Goal: Task Accomplishment & Management: Manage account settings

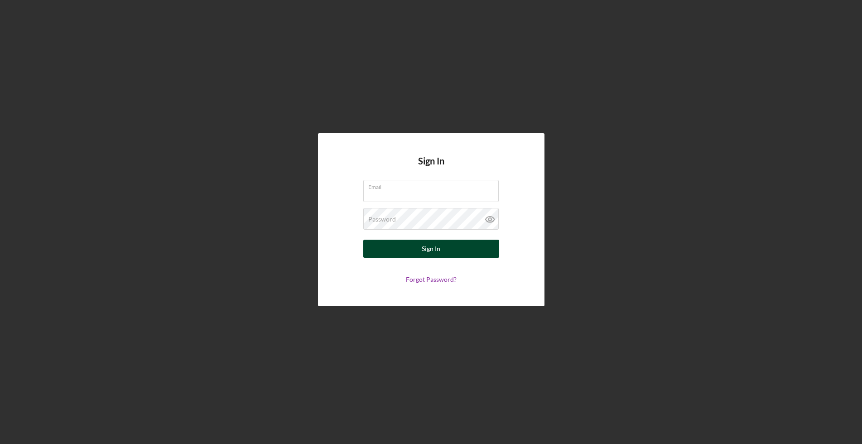
type input "[EMAIL_ADDRESS][DOMAIN_NAME]"
click at [433, 248] on div "Sign In" at bounding box center [431, 249] width 19 height 18
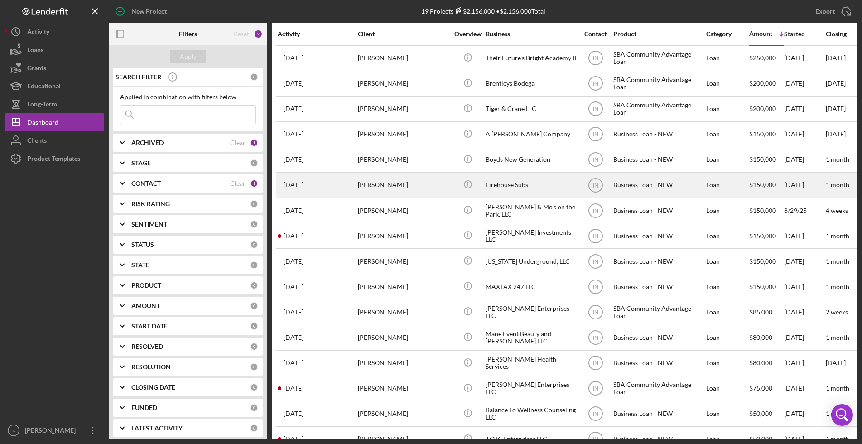
scroll to position [102, 0]
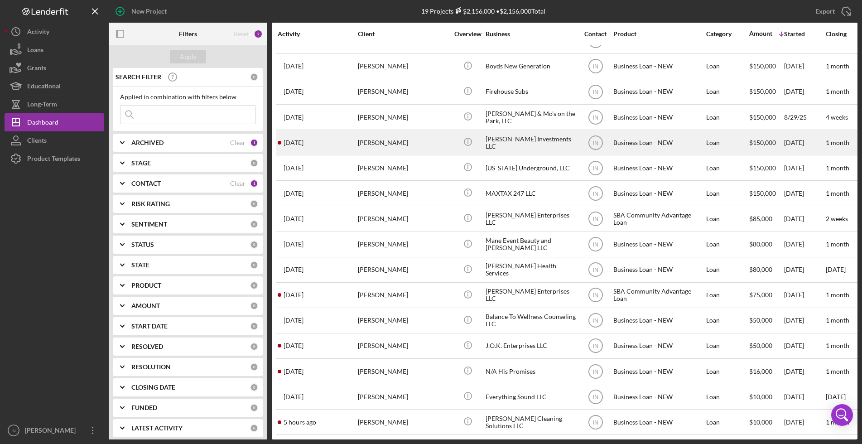
click at [392, 130] on div "[PERSON_NAME]" at bounding box center [403, 142] width 91 height 24
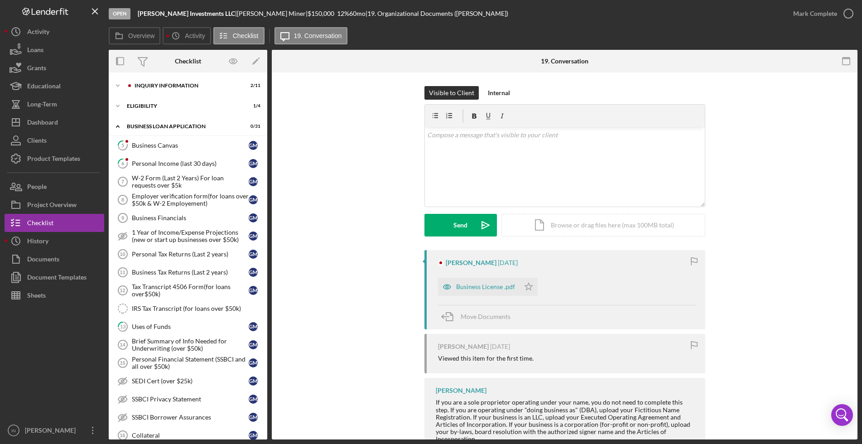
scroll to position [234, 0]
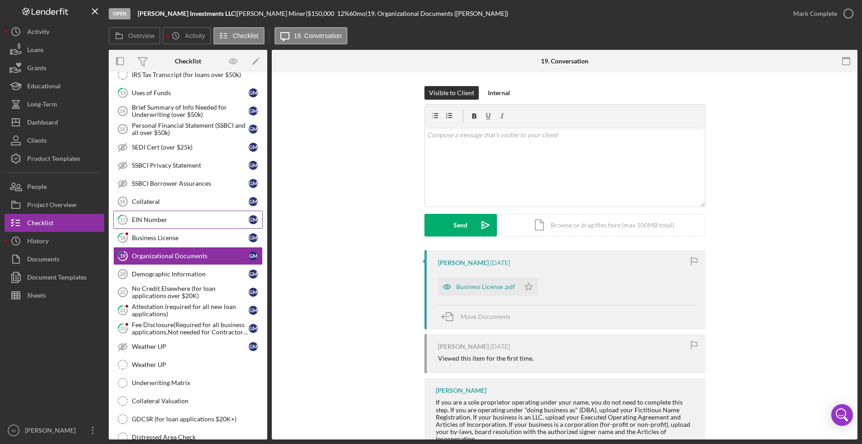
click at [146, 220] on div "EIN Number" at bounding box center [190, 219] width 117 height 7
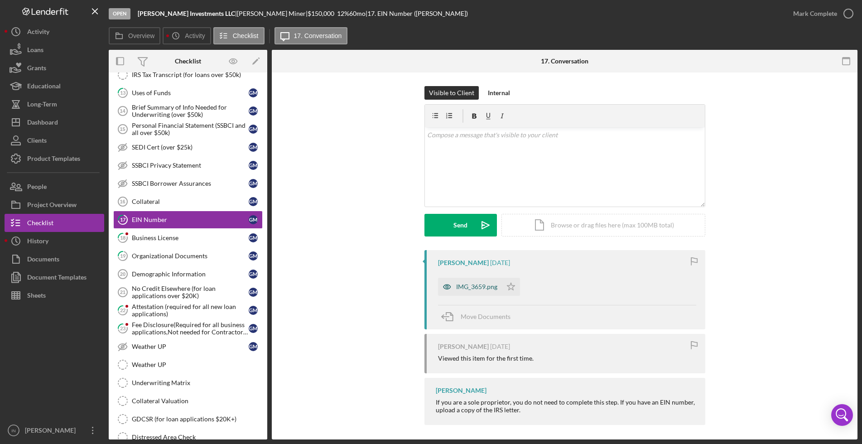
click at [471, 283] on div "IMG_3659.png" at bounding box center [476, 286] width 41 height 7
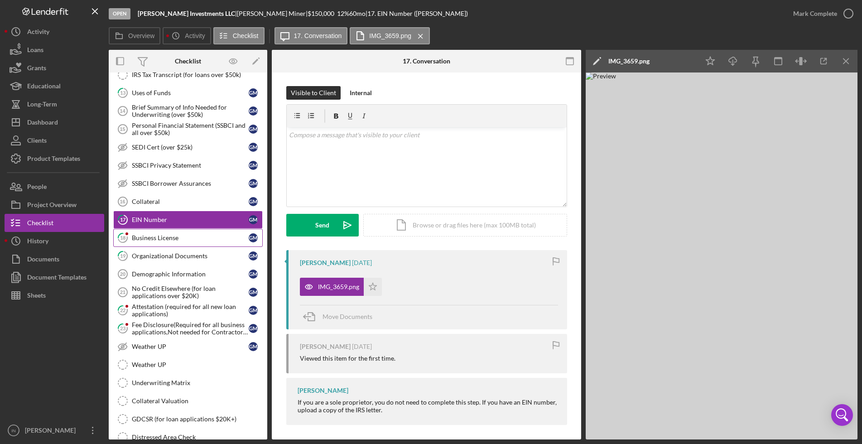
click at [152, 232] on link "18 Business License G M" at bounding box center [187, 238] width 149 height 18
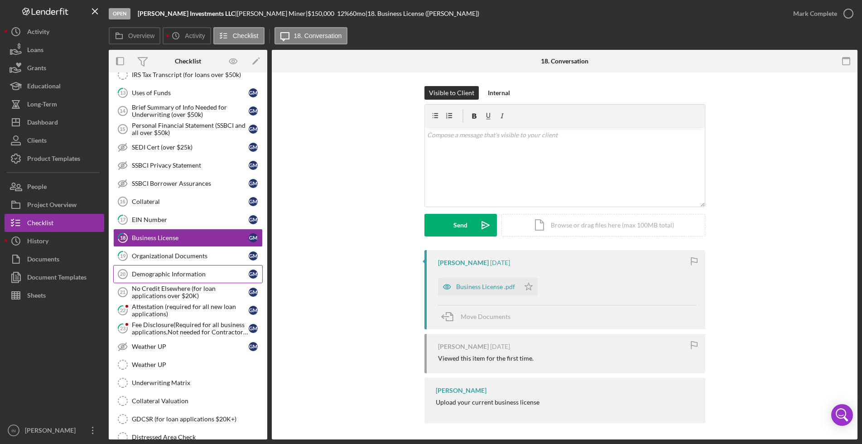
click at [183, 278] on link "Demographic Information 20 Demographic Information G M" at bounding box center [187, 274] width 149 height 18
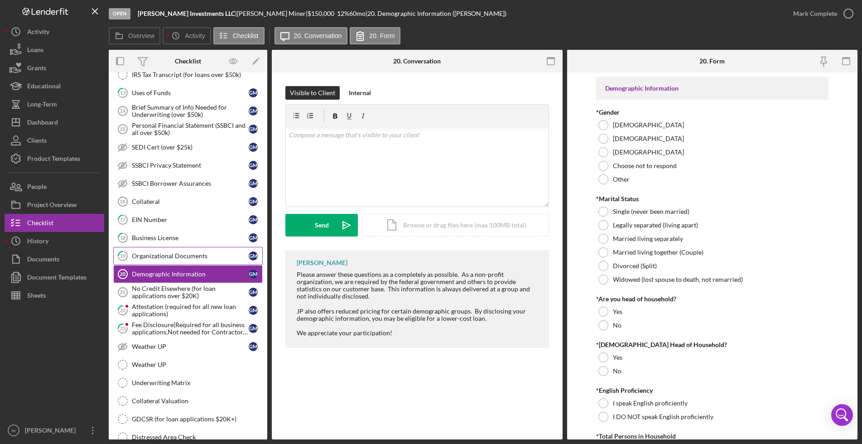
click at [167, 259] on div "Organizational Documents" at bounding box center [190, 255] width 117 height 7
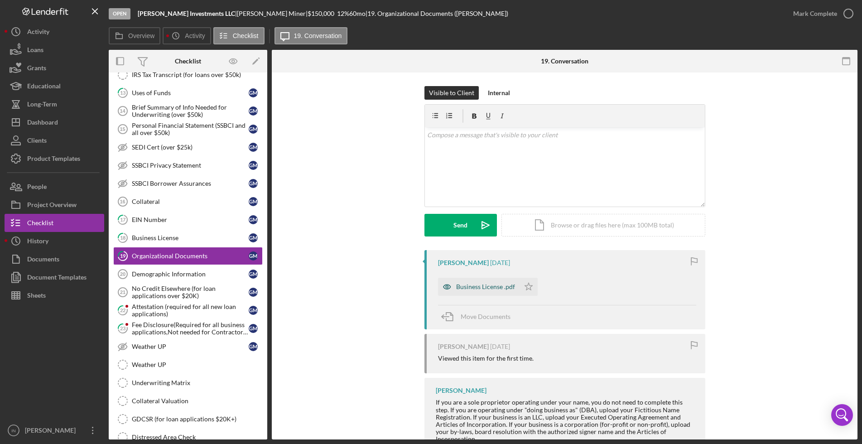
click at [468, 289] on div "Business License .pdf" at bounding box center [485, 286] width 59 height 7
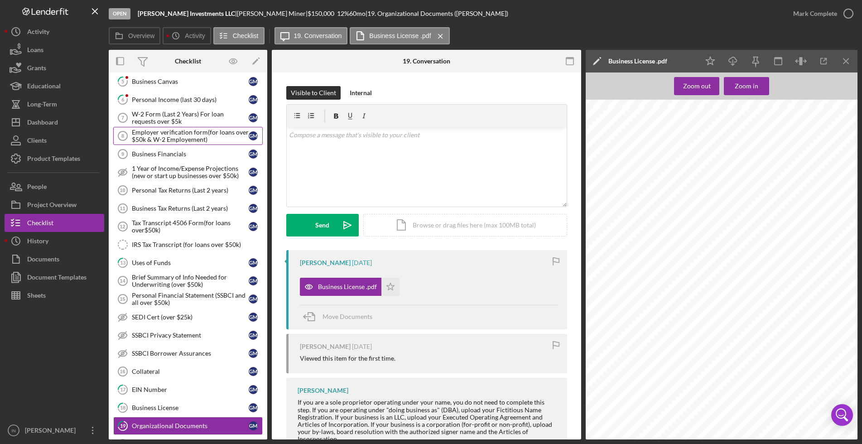
scroll to position [7, 0]
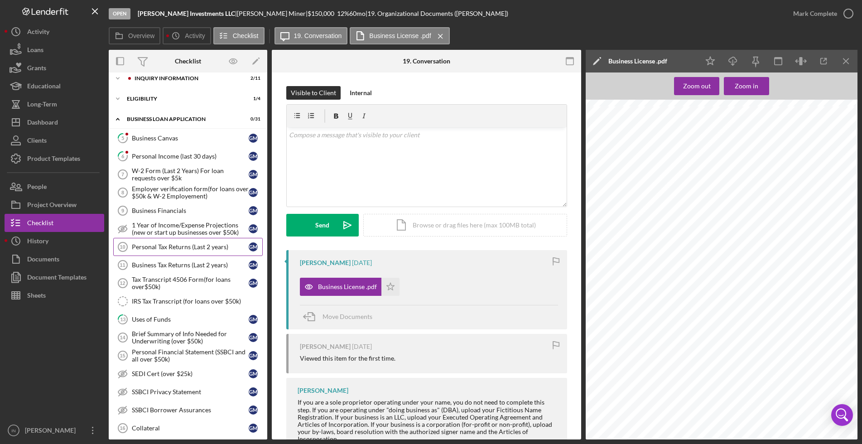
click at [183, 245] on div "Personal Tax Returns (Last 2 years)" at bounding box center [190, 246] width 117 height 7
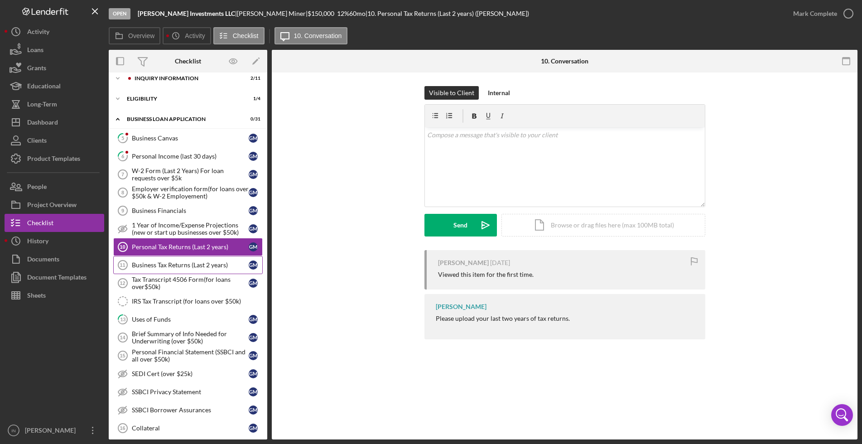
click at [183, 265] on div "Business Tax Returns (Last 2 years)" at bounding box center [190, 264] width 117 height 7
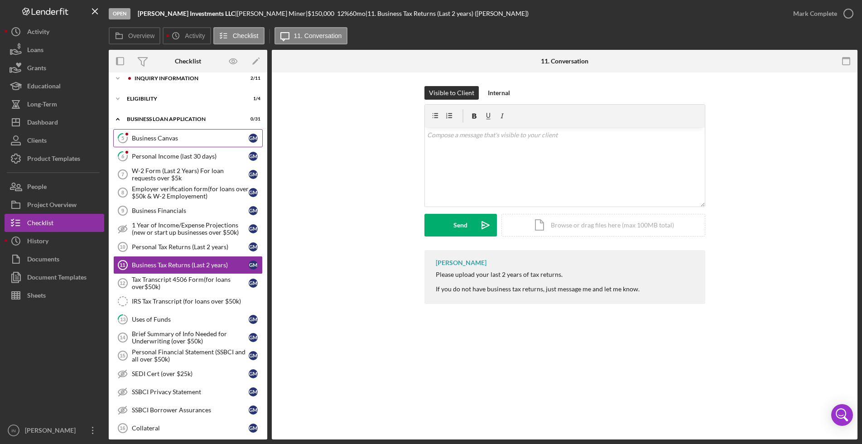
click at [168, 140] on div "Business Canvas" at bounding box center [190, 138] width 117 height 7
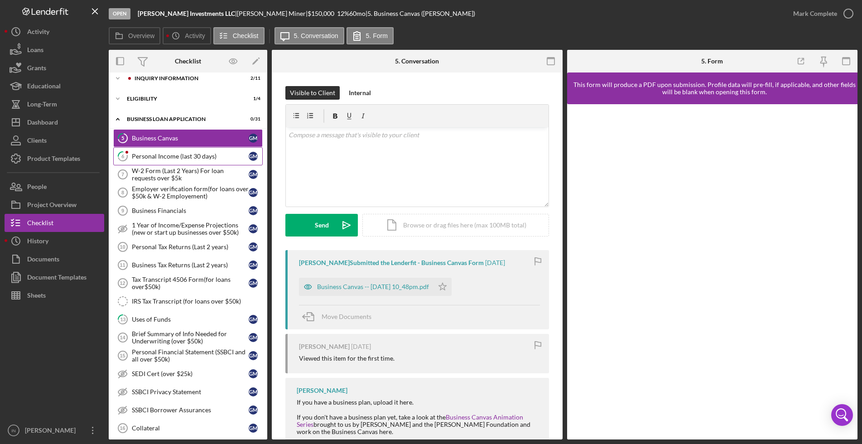
click at [191, 152] on link "6 Personal Income (last 30 days) G M" at bounding box center [187, 156] width 149 height 18
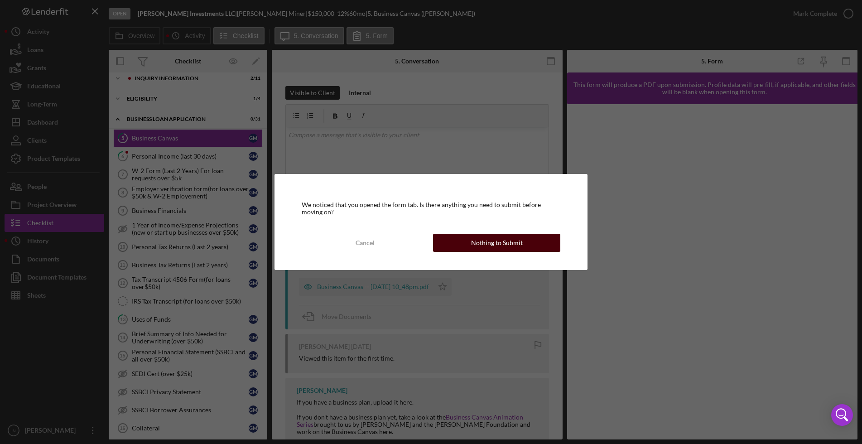
click at [504, 240] on div "Nothing to Submit" at bounding box center [497, 243] width 52 height 18
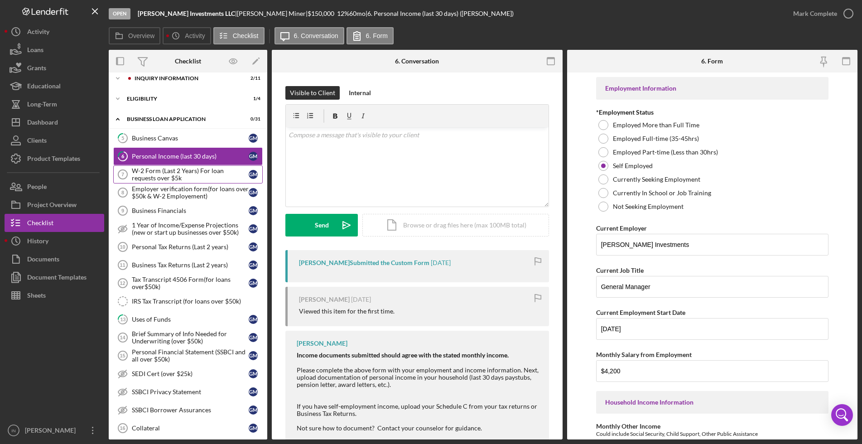
click at [172, 176] on div "W-2 Form (Last 2 Years) For loan requests over $5k" at bounding box center [190, 174] width 117 height 14
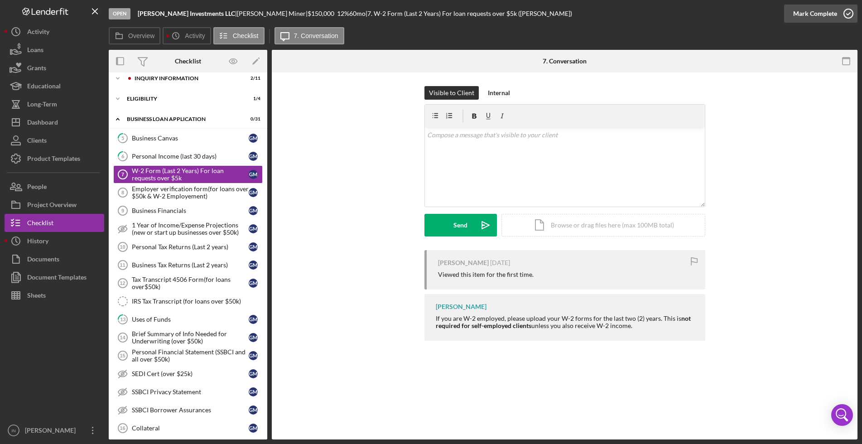
click at [811, 19] on div "Mark Complete" at bounding box center [815, 14] width 44 height 18
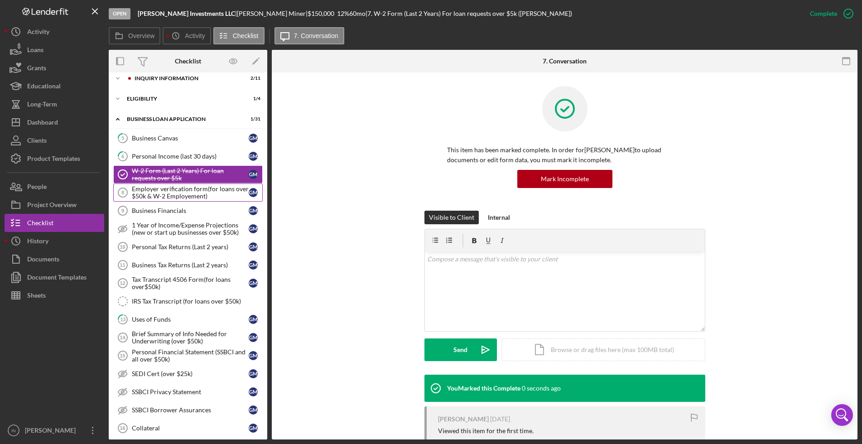
click at [173, 191] on div "Employer verification form(for loans over $50k & W-2 Employement)" at bounding box center [190, 192] width 117 height 14
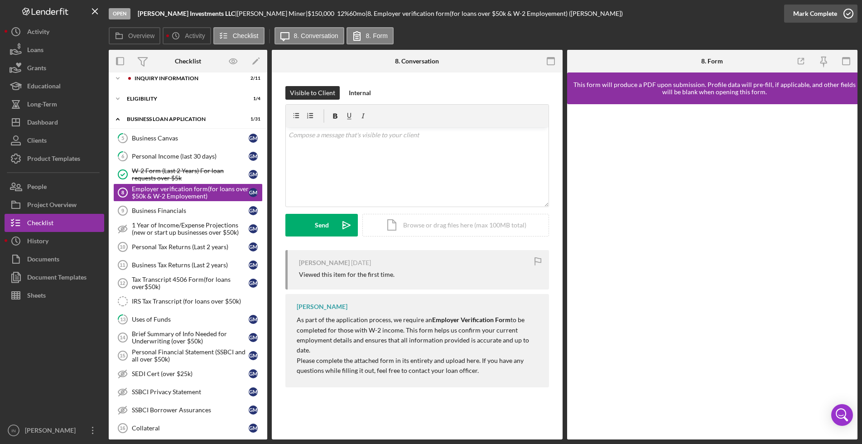
click at [830, 14] on div "Mark Complete" at bounding box center [815, 14] width 44 height 18
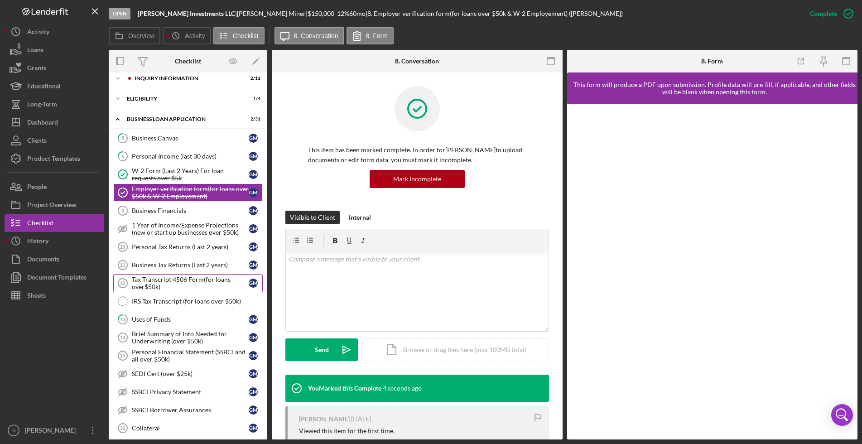
click at [195, 280] on div "Tax Transcript 4506 Form(for loans over$50k)" at bounding box center [190, 283] width 117 height 14
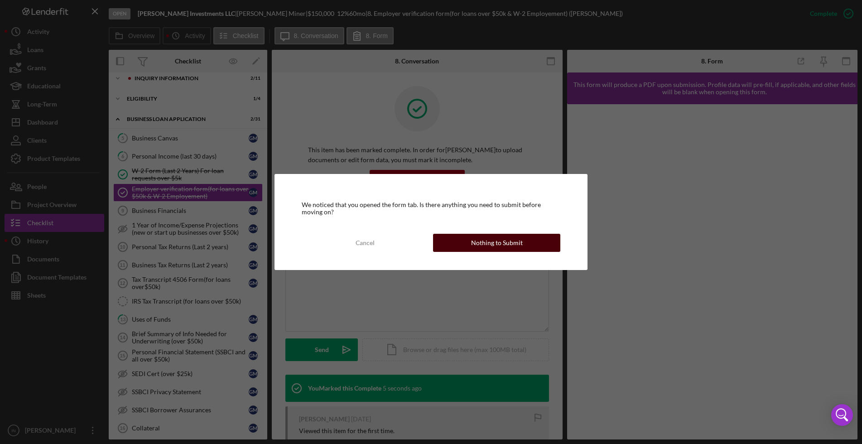
click at [514, 243] on div "Nothing to Submit" at bounding box center [497, 243] width 52 height 18
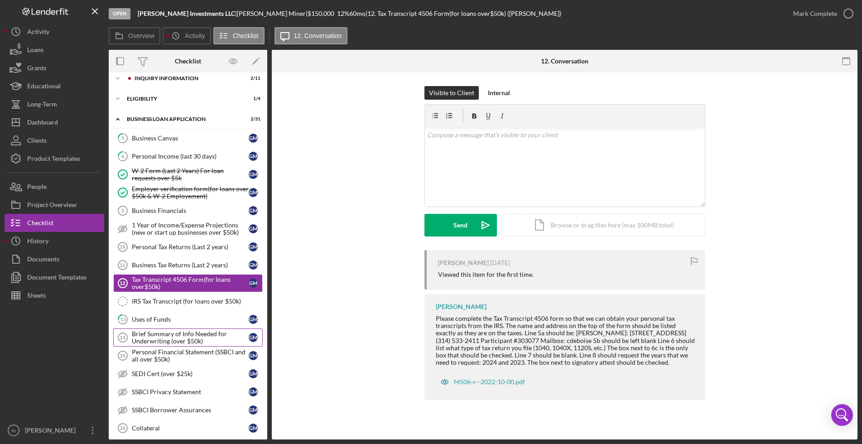
click at [176, 337] on div "Brief Summary of Info Needed for Underwriting (over $50k)" at bounding box center [190, 337] width 117 height 14
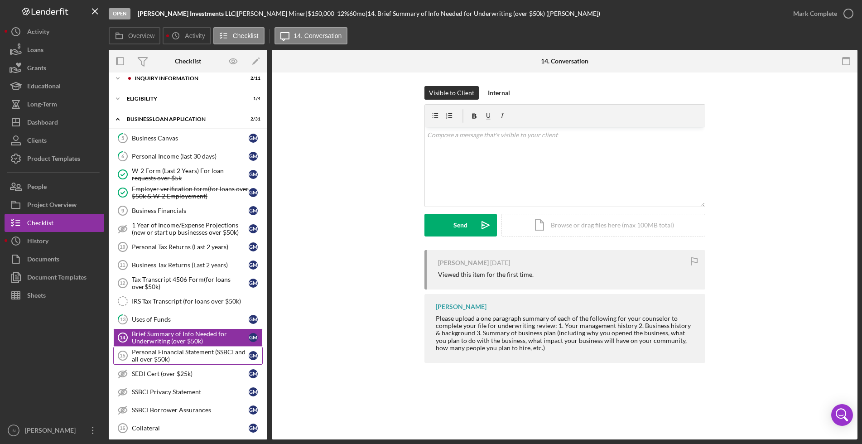
click at [165, 356] on div "Personal Financial Statement (SSBCI and all over $50k)" at bounding box center [190, 355] width 117 height 14
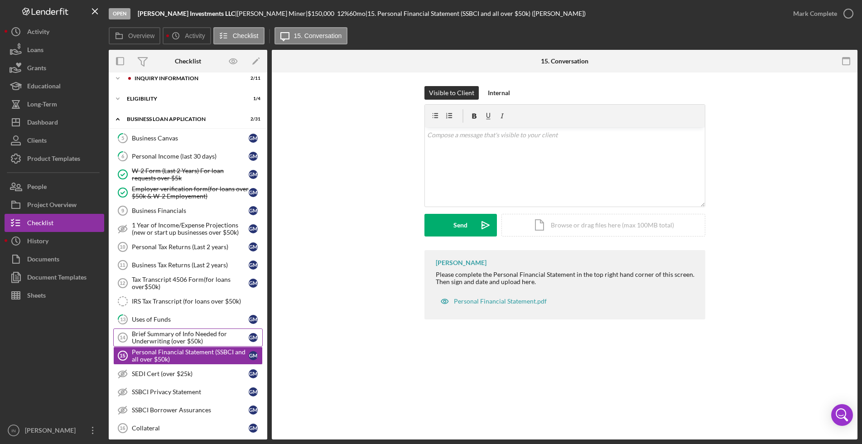
click at [167, 340] on div "Brief Summary of Info Needed for Underwriting (over $50k)" at bounding box center [190, 337] width 117 height 14
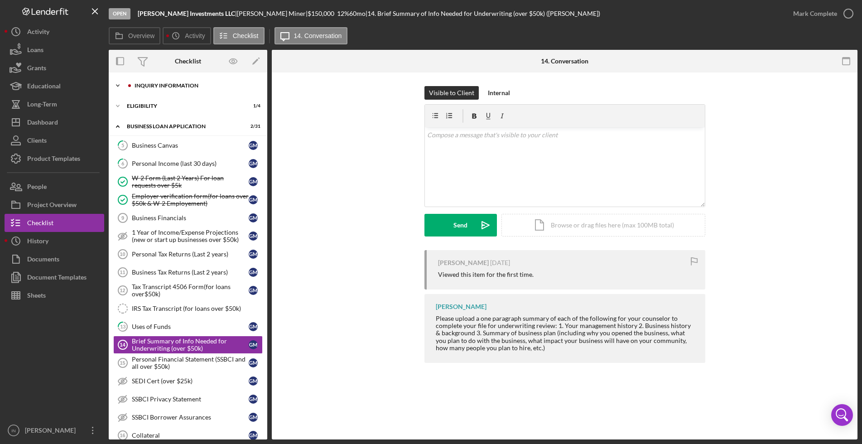
click at [161, 89] on div "Icon/Expander INQUIRY INFORMATION 2 / 11" at bounding box center [188, 86] width 159 height 18
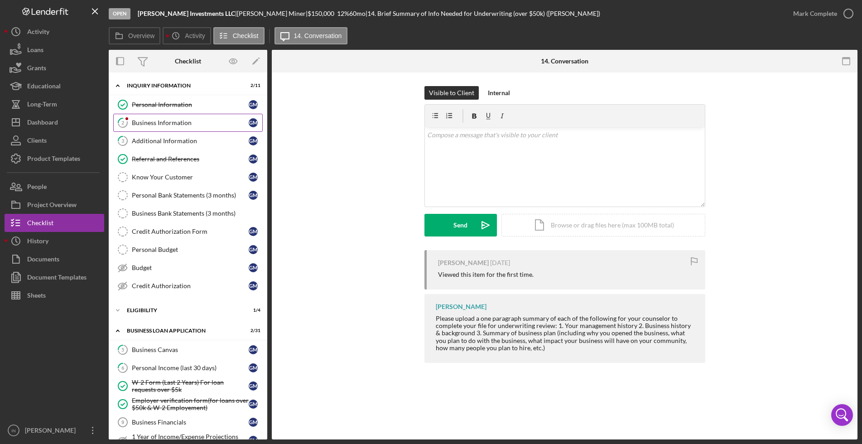
click at [189, 123] on div "Business Information" at bounding box center [190, 122] width 117 height 7
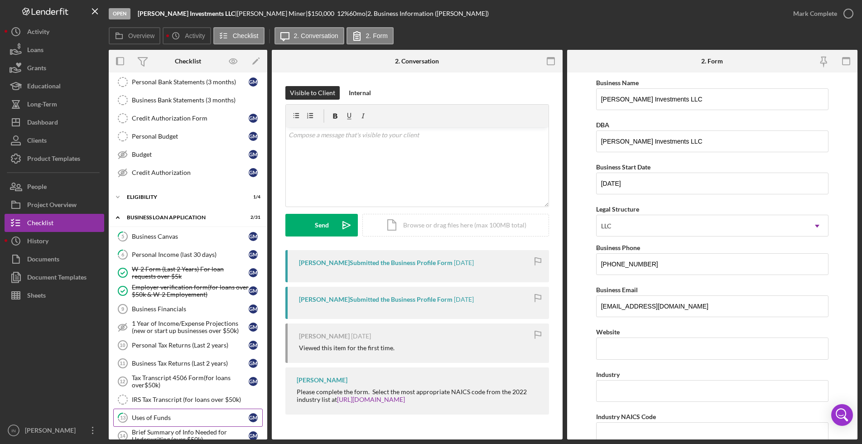
scroll to position [170, 0]
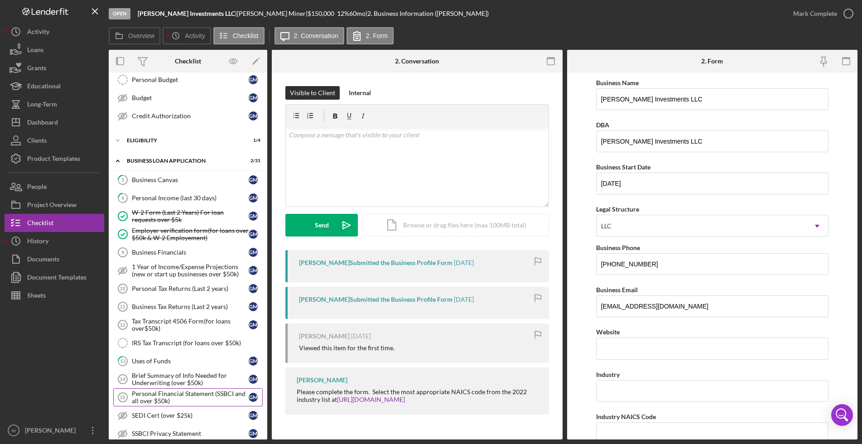
click at [172, 399] on div "Personal Financial Statement (SSBCI and all over $50k)" at bounding box center [190, 397] width 117 height 14
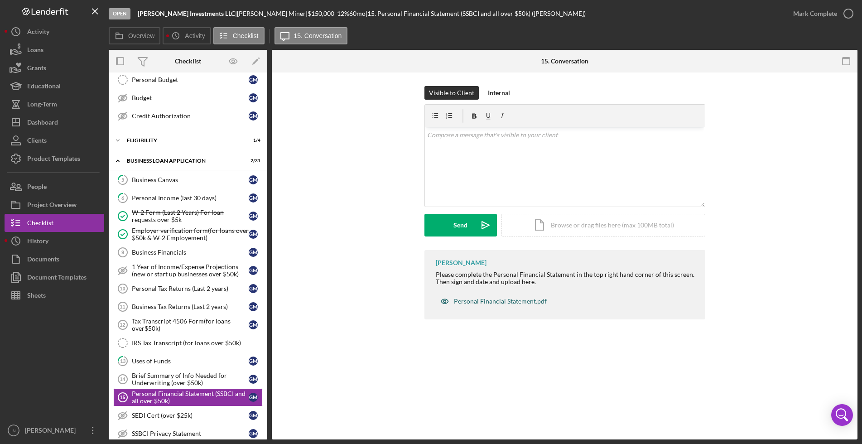
click at [515, 299] on div "Personal Financial Statement.pdf" at bounding box center [500, 301] width 93 height 7
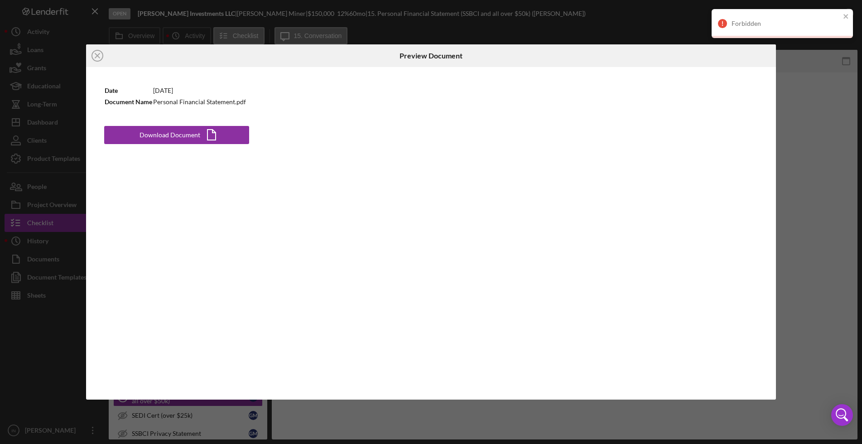
click at [805, 119] on div "Icon/Close Preview Document Date [DATE] Document Name Personal Financial Statem…" at bounding box center [431, 222] width 862 height 444
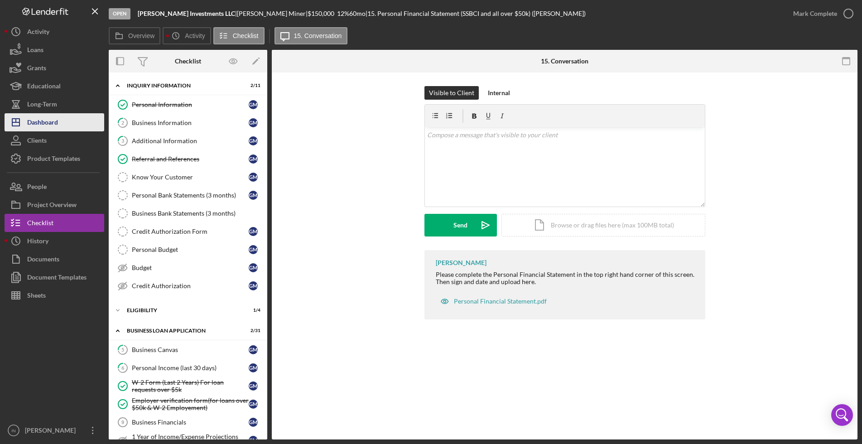
click at [73, 127] on button "Icon/Dashboard Dashboard" at bounding box center [55, 122] width 100 height 18
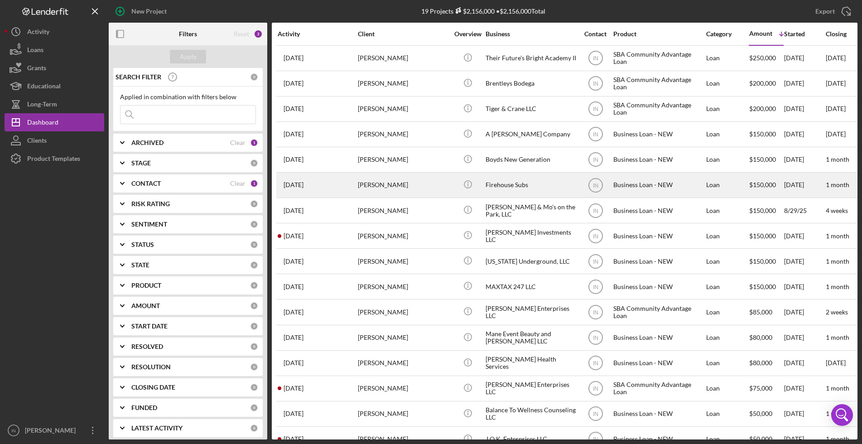
click at [436, 179] on div "[PERSON_NAME]" at bounding box center [403, 185] width 91 height 24
